Goal: Task Accomplishment & Management: Manage account settings

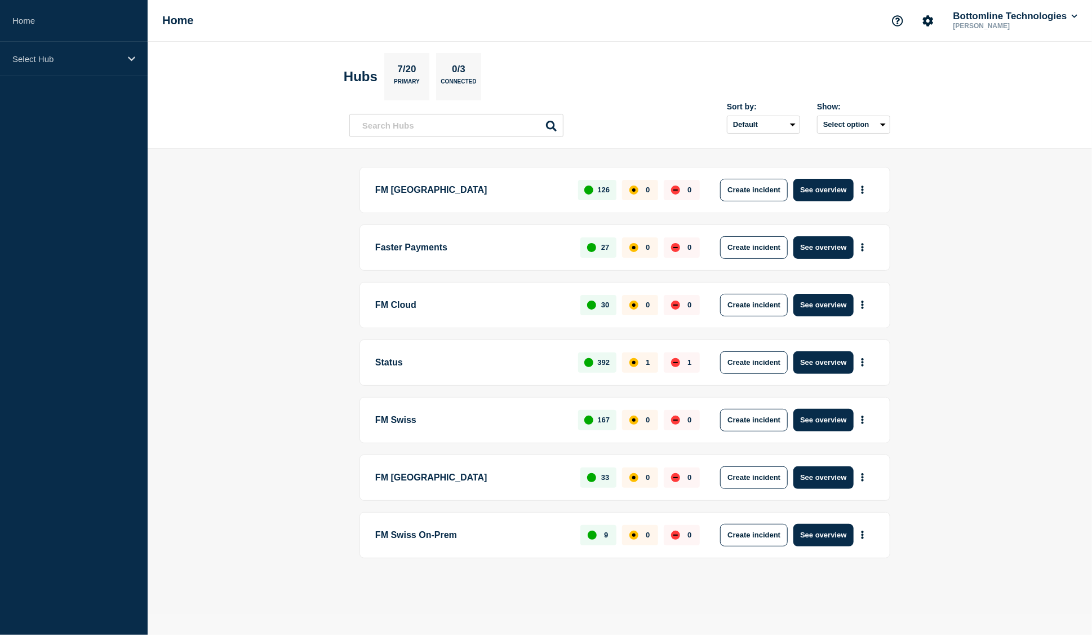
click at [944, 224] on main "FM London 126 0 0 Create incident See overview Faster Payments 27 0 0 Create in…" at bounding box center [620, 381] width 944 height 465
click at [815, 418] on button "See overview" at bounding box center [823, 420] width 60 height 23
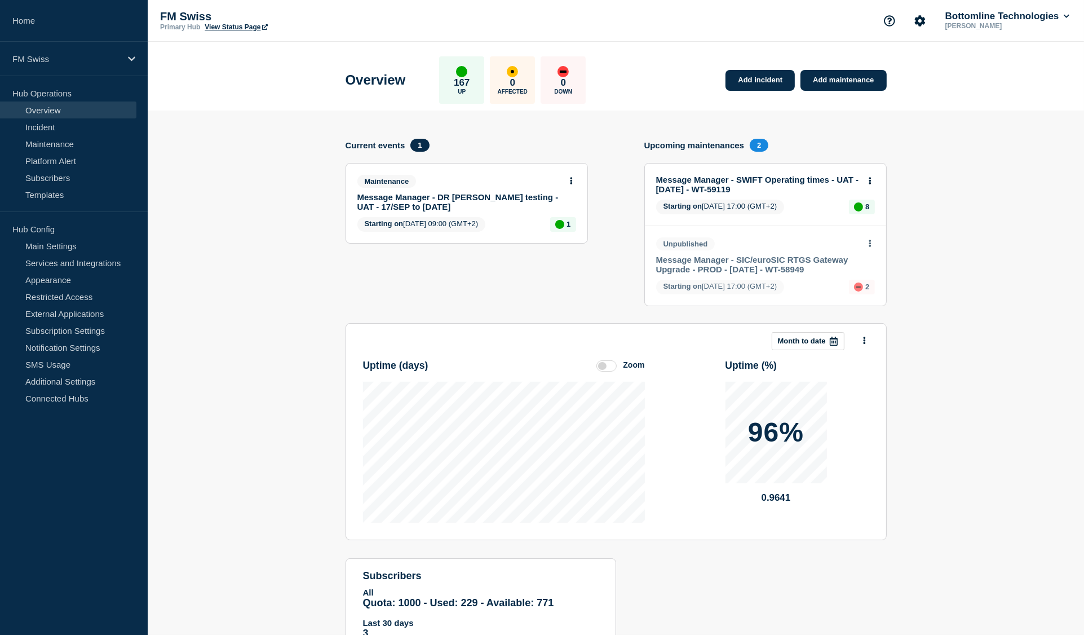
click at [397, 205] on link "Message Manager - DR [PERSON_NAME] testing - UAT - 17/SEP to [DATE]" at bounding box center [458, 201] width 203 height 19
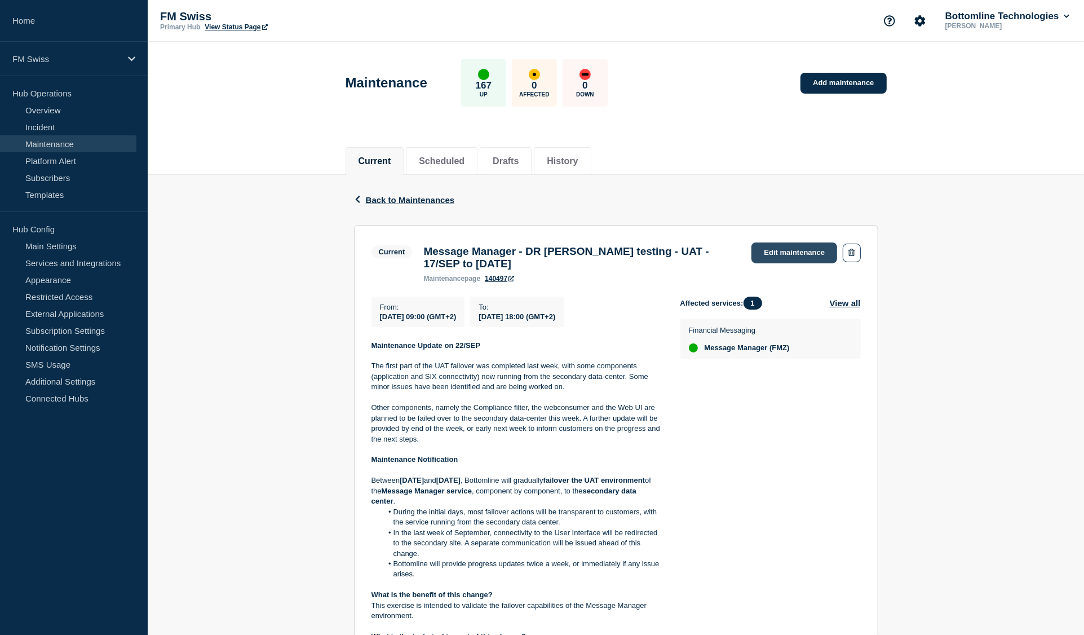
click at [801, 246] on link "Edit maintenance" at bounding box center [794, 252] width 86 height 21
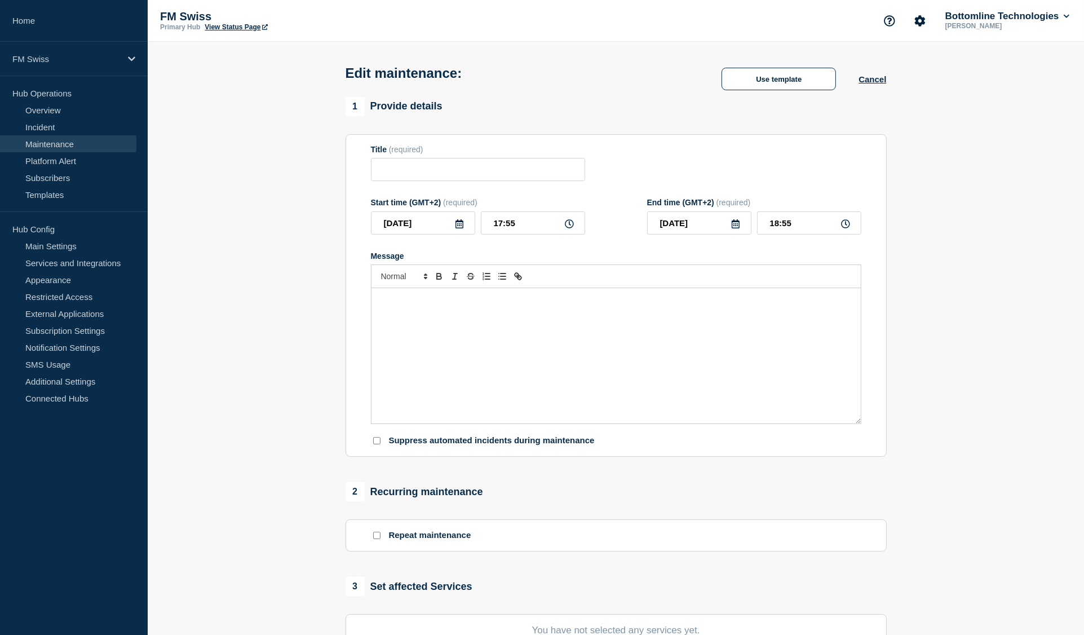
type input "Message Manager - DR [PERSON_NAME] testing - UAT - 17/SEP to [DATE]"
type input "[DATE]"
type input "09:00"
type input "[DATE]"
type input "18:00"
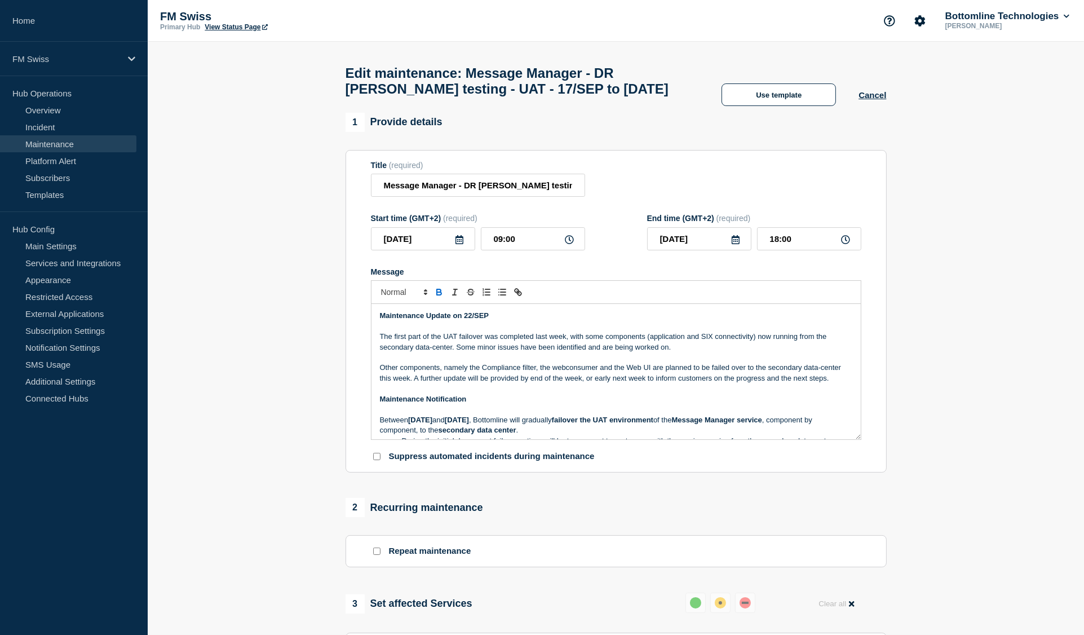
click at [704, 383] on p "Other components, namely the Compliance filter, the webconsumer and the Web UI …" at bounding box center [616, 372] width 472 height 21
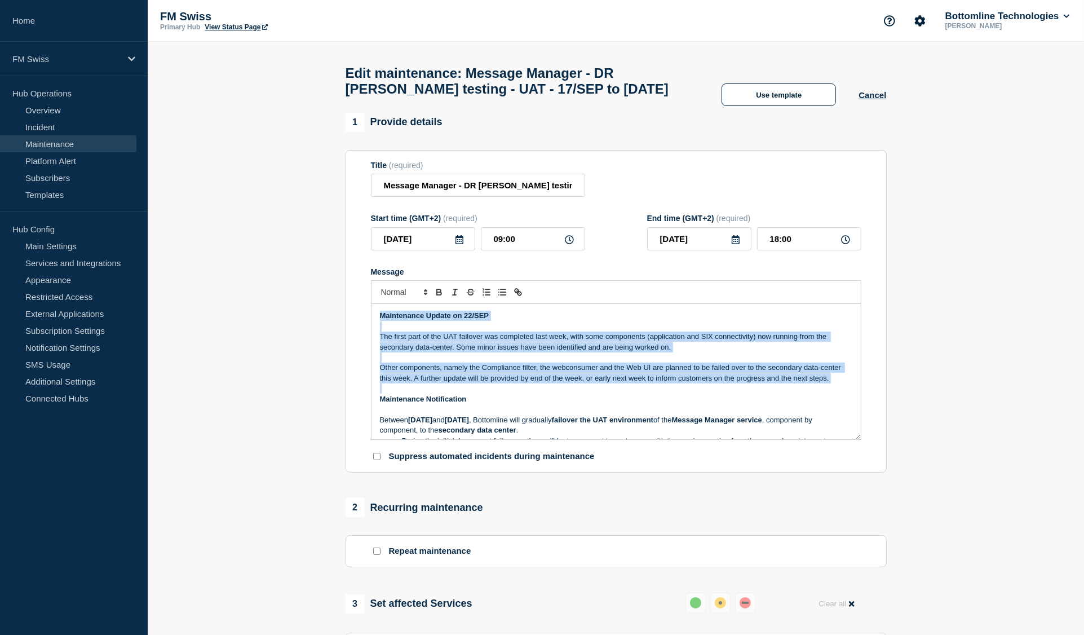
drag, startPoint x: 704, startPoint y: 387, endPoint x: 406, endPoint y: 324, distance: 304.6
click at [406, 324] on div "Maintenance Update on 22/SEP The first part of the UAT failover was completed l…" at bounding box center [615, 371] width 489 height 135
copy div "Maintenance Update on 22/SEP The first part of the UAT failover was completed l…"
click at [382, 320] on strong "Maintenance Update on 22/SEP" at bounding box center [434, 315] width 109 height 8
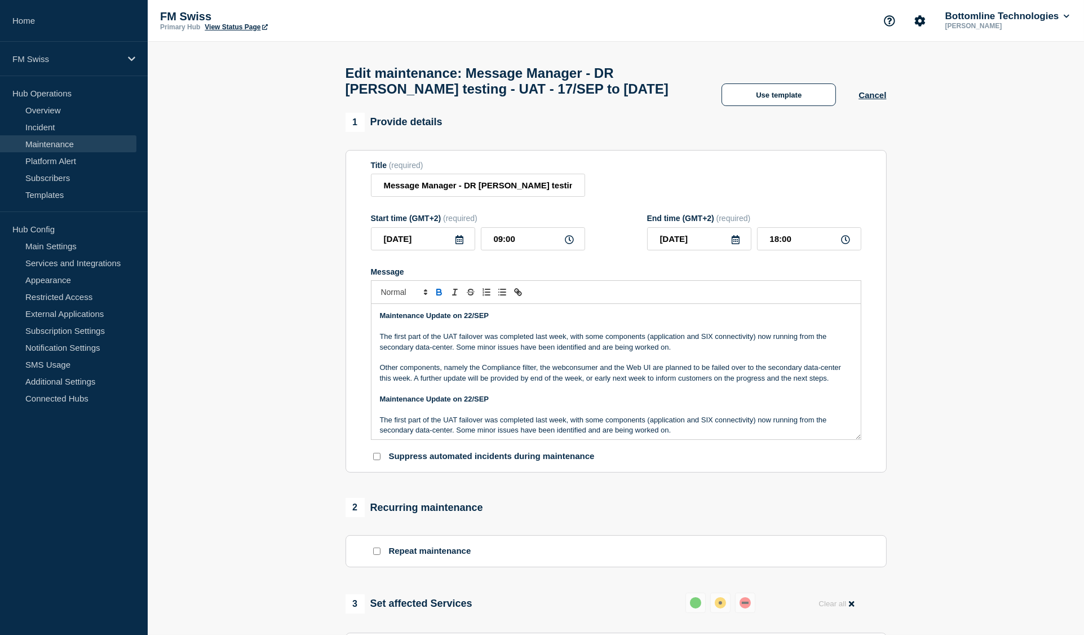
click at [499, 372] on p "Other components, namely the Compliance filter, the webconsumer and the Web UI …" at bounding box center [616, 372] width 472 height 21
click at [497, 383] on p "Other components, namely the Compliance filter, the webconsumer and the Web UI …" at bounding box center [616, 372] width 472 height 21
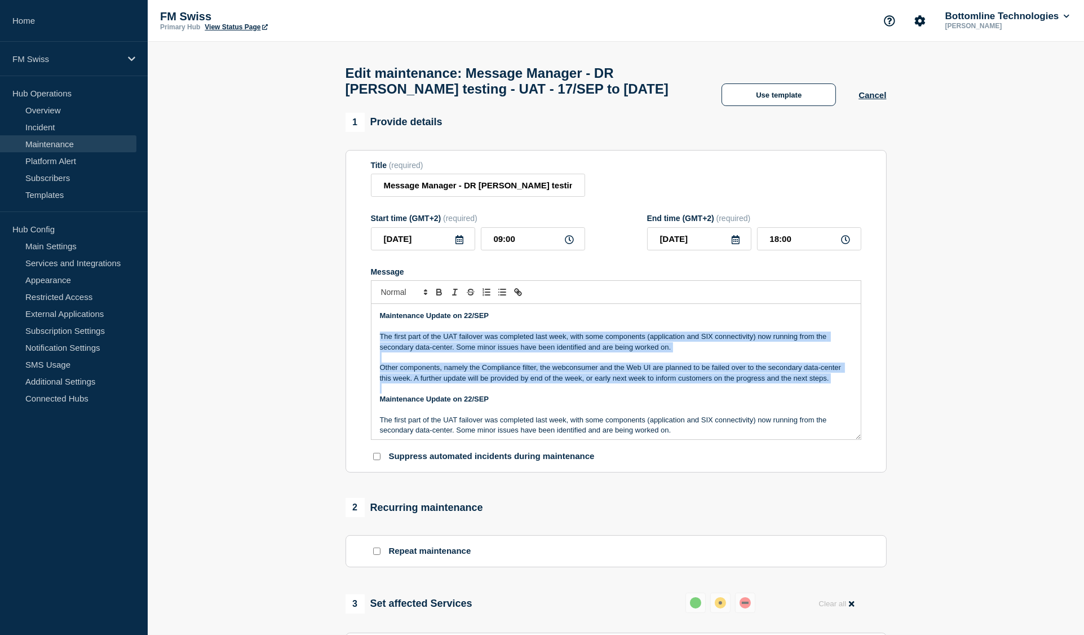
drag, startPoint x: 497, startPoint y: 384, endPoint x: 439, endPoint y: 351, distance: 66.6
click at [439, 351] on div "Maintenance Update on 22/SEP The first part of the UAT failover was completed l…" at bounding box center [615, 371] width 489 height 135
paste div "Message"
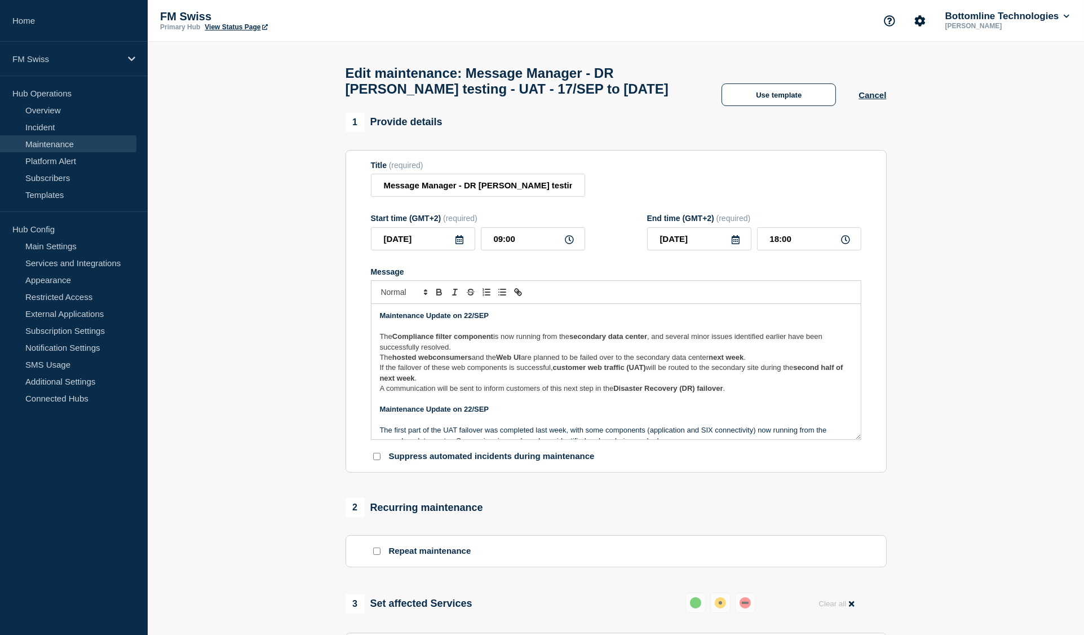
click at [472, 320] on strong "Maintenance Update on 22/SEP" at bounding box center [434, 315] width 109 height 8
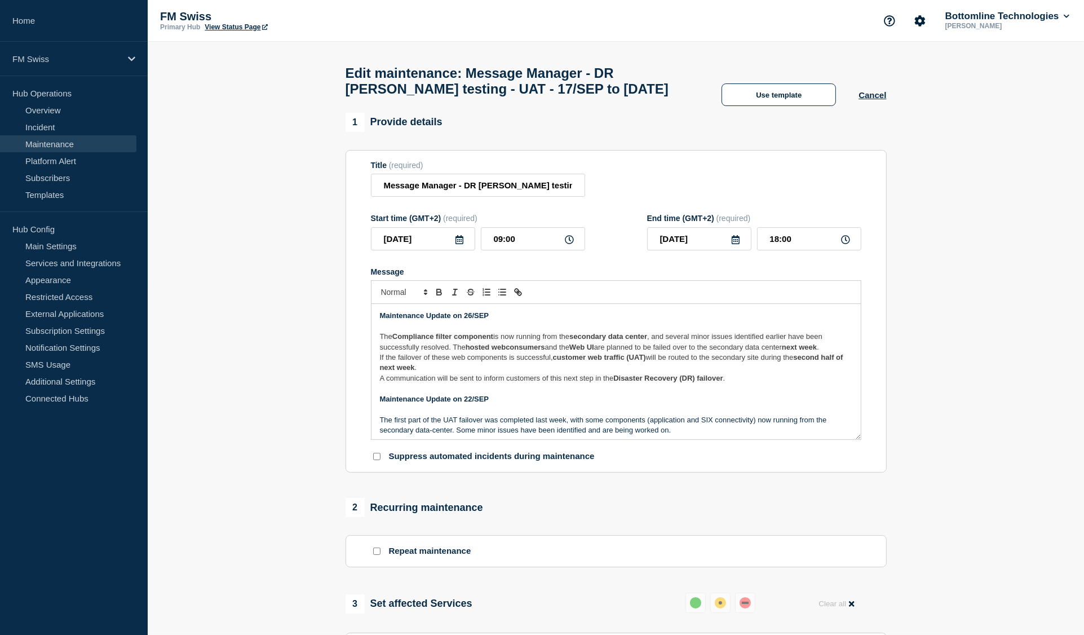
click at [439, 361] on span "If the failover of these web components is successful," at bounding box center [466, 357] width 173 height 8
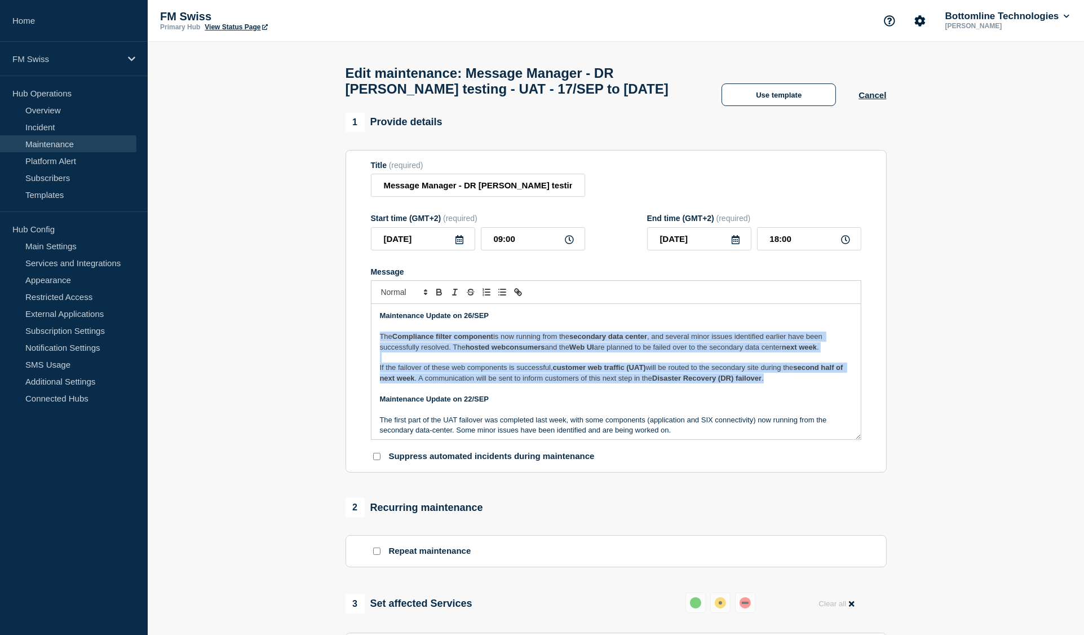
drag, startPoint x: 802, startPoint y: 389, endPoint x: 323, endPoint y: 344, distance: 481.1
click at [323, 344] on section "1 Provide details Title (required) Message Manager - DR [PERSON_NAME] testing -…" at bounding box center [616, 533] width 936 height 841
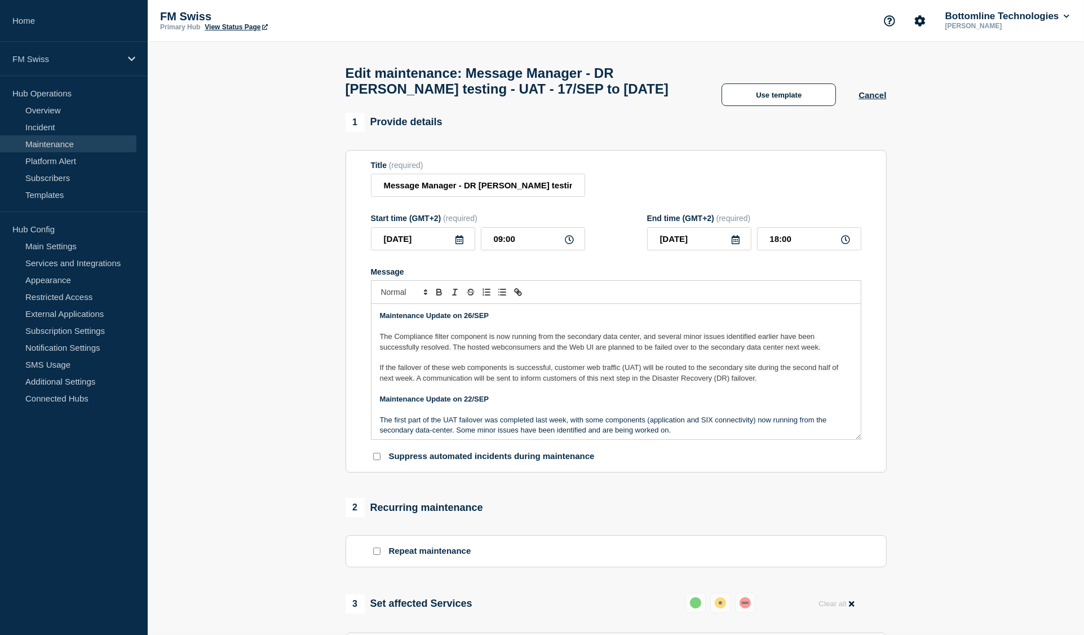
click at [735, 244] on icon at bounding box center [735, 239] width 8 height 9
click at [778, 273] on icon "button" at bounding box center [774, 278] width 14 height 14
click at [755, 317] on div "3" at bounding box center [756, 313] width 16 height 16
click at [752, 393] on p "Message" at bounding box center [616, 388] width 472 height 10
click at [761, 383] on p "If the failover of these web components is successful, customer web traffic (UA…" at bounding box center [616, 372] width 472 height 21
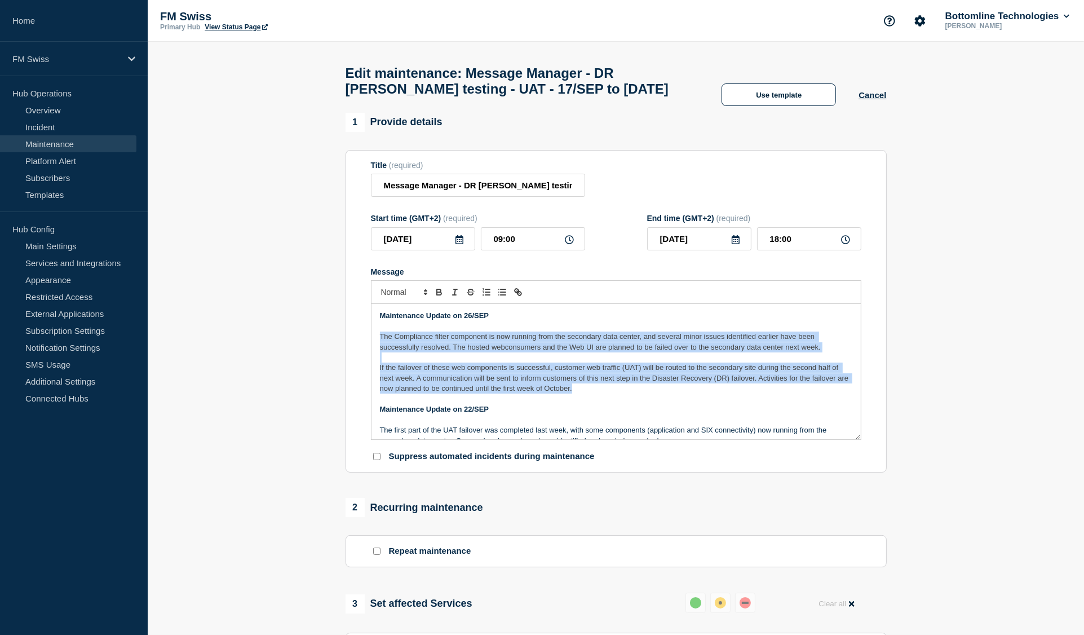
drag, startPoint x: 596, startPoint y: 385, endPoint x: 370, endPoint y: 345, distance: 230.0
click at [371, 345] on div "Maintenance Update on 26/SEP The Compliance filter component is now running fro…" at bounding box center [616, 372] width 490 height 136
copy div "The Compliance filter component is now running from the secondary data center, …"
click at [602, 393] on p "If the failover of these web components is successful, customer web traffic (UA…" at bounding box center [616, 377] width 472 height 31
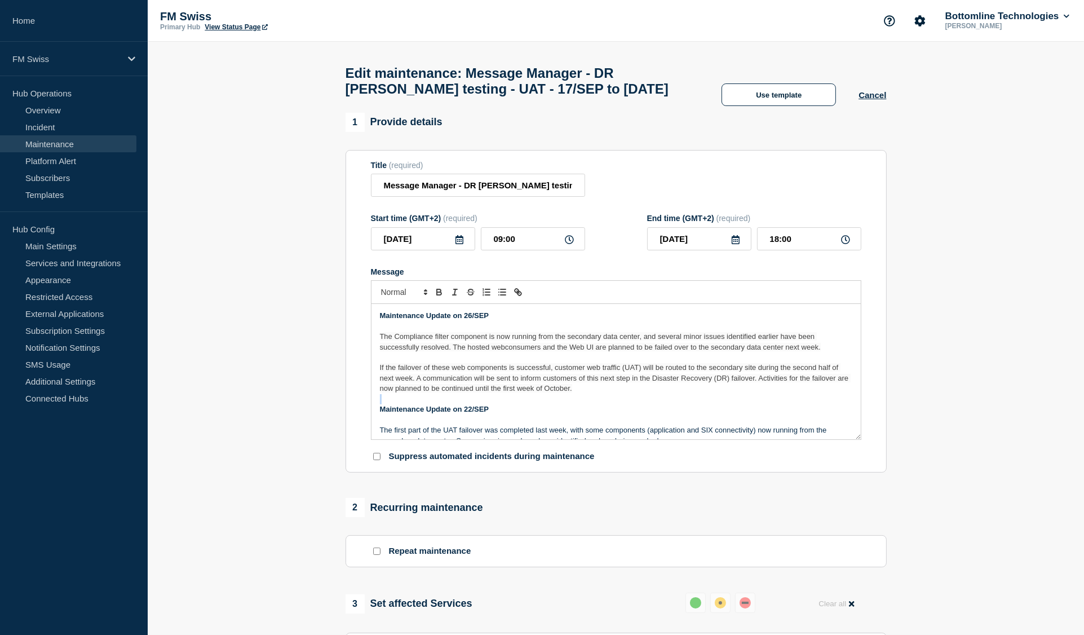
click at [602, 393] on p "If the failover of these web components is successful, customer web traffic (UA…" at bounding box center [616, 377] width 472 height 31
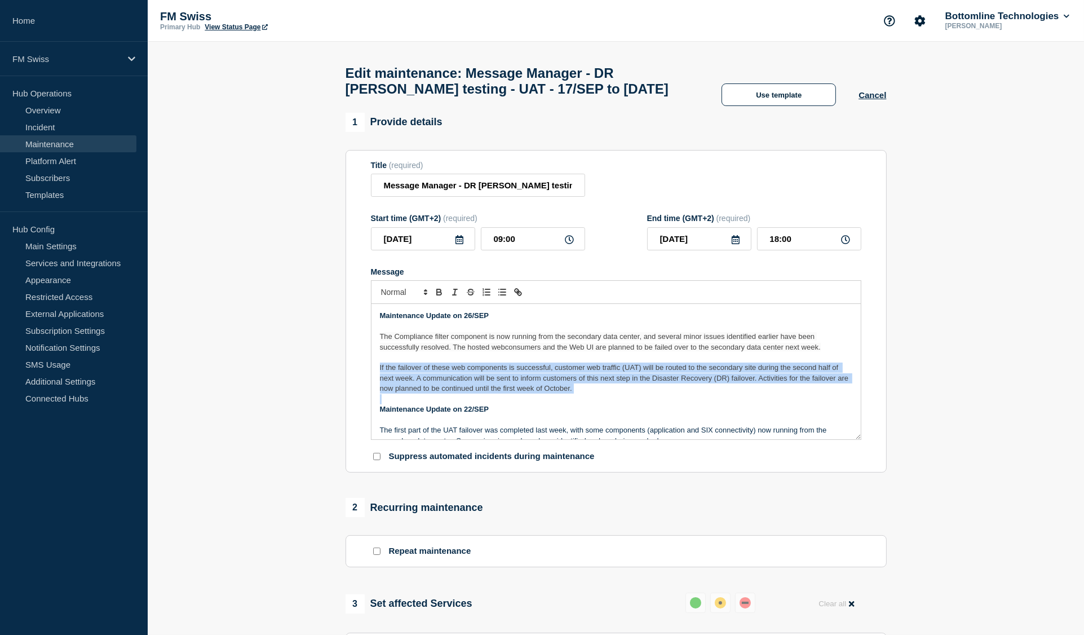
click at [602, 393] on p "If the failover of these web components is successful, customer web traffic (UA…" at bounding box center [616, 377] width 472 height 31
click at [710, 393] on p "If the failover of these web components is successful, customer web traffic (UA…" at bounding box center [616, 377] width 472 height 31
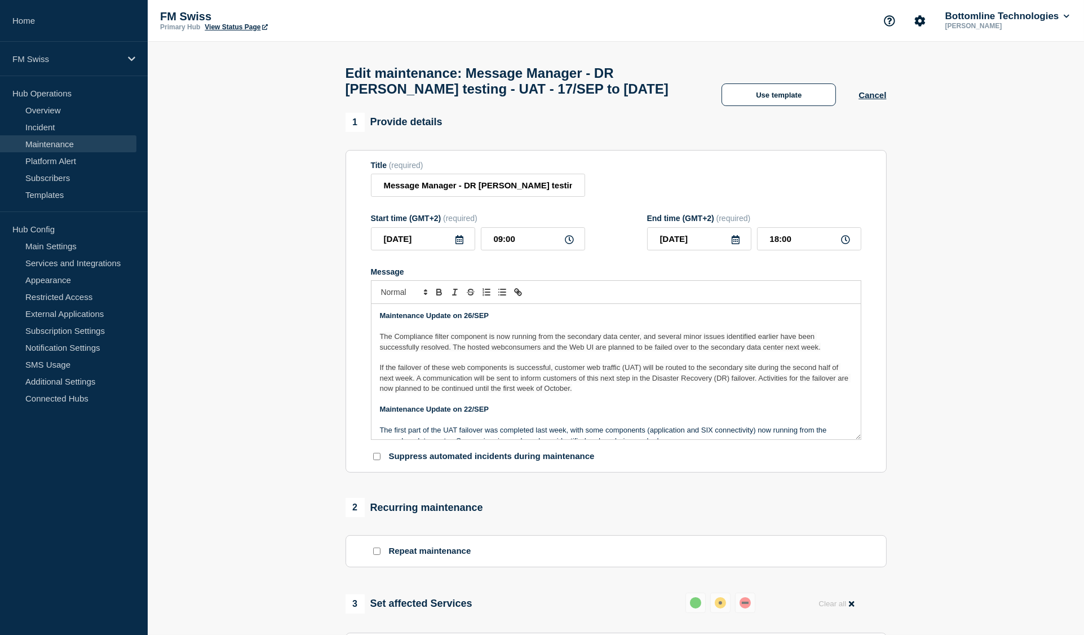
click at [758, 388] on span "If the failover of these web components is successful, customer web traffic (UA…" at bounding box center [615, 377] width 471 height 29
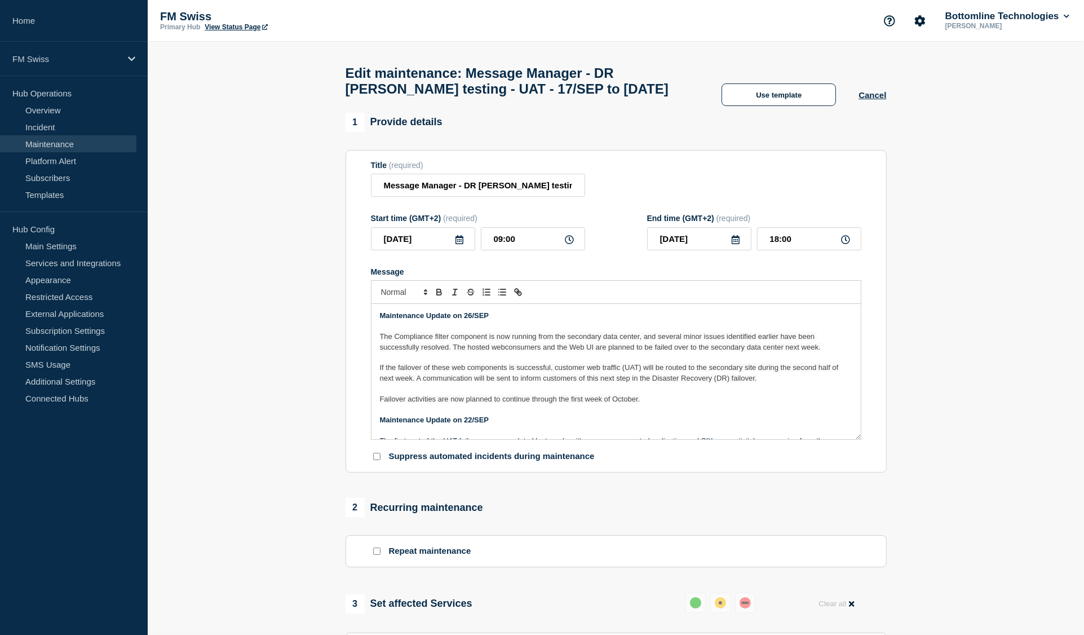
click at [731, 244] on icon at bounding box center [735, 239] width 9 height 9
click at [718, 331] on div "8" at bounding box center [717, 331] width 16 height 16
type input "[DATE]"
click at [737, 244] on icon at bounding box center [735, 239] width 9 height 9
click at [661, 276] on icon "button" at bounding box center [661, 278] width 14 height 14
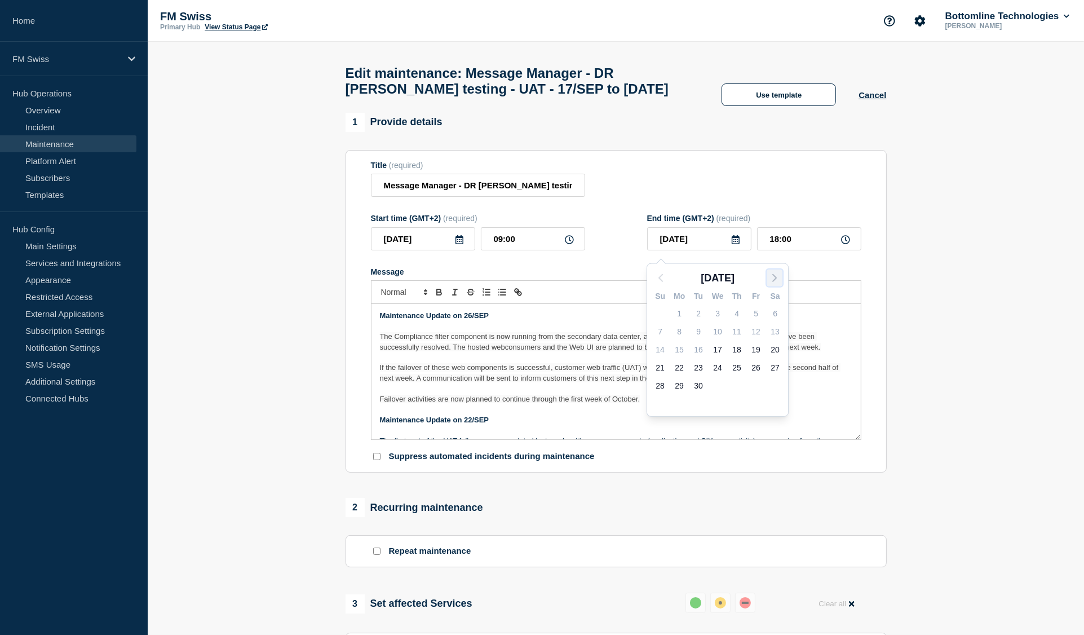
click at [777, 278] on icon "button" at bounding box center [774, 278] width 14 height 14
click at [718, 330] on div "8" at bounding box center [717, 331] width 16 height 16
click at [718, 330] on div "[DATE] Su Mo Tu We Th Fr Sa 28 29 30 1 2 3 4 5 6 7 8 9 10 11 12 13 14 15 16 17 …" at bounding box center [717, 337] width 142 height 159
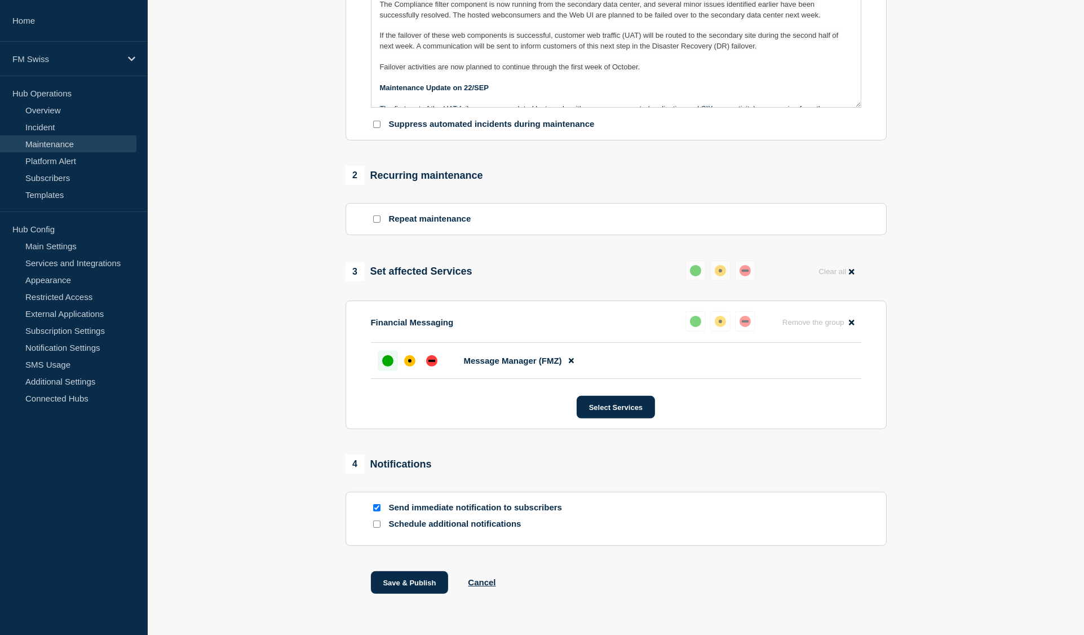
scroll to position [373, 0]
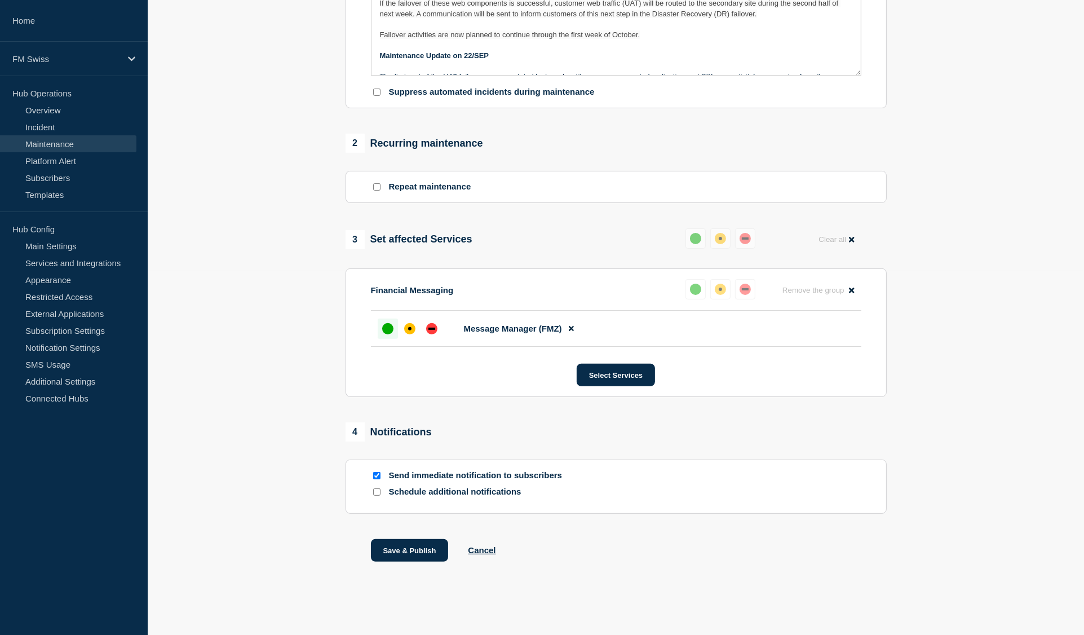
click at [390, 563] on div "Save & Publish Cancel" at bounding box center [615, 564] width 541 height 51
click at [394, 553] on button "Save & Publish" at bounding box center [410, 550] width 78 height 23
